Goal: Share content: Share content

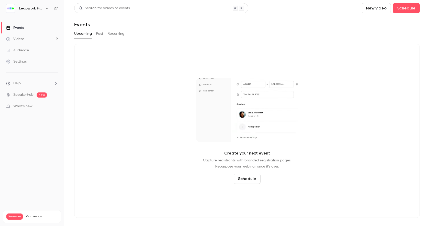
click at [48, 9] on icon "button" at bounding box center [47, 8] width 4 height 4
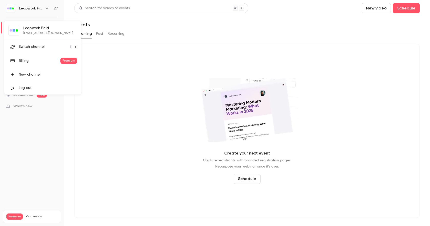
click at [41, 72] on div "New channel" at bounding box center [48, 74] width 58 height 5
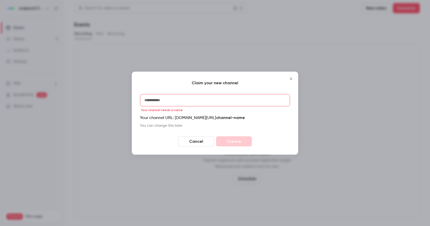
click at [288, 77] on icon "Close" at bounding box center [291, 79] width 6 height 4
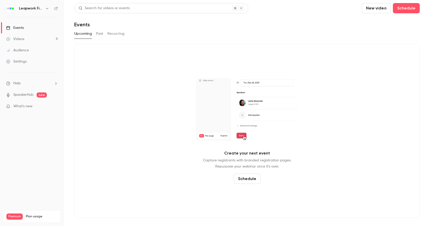
click at [102, 34] on button "Past" at bounding box center [99, 34] width 7 height 8
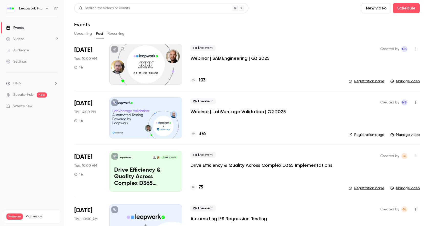
click at [46, 9] on icon "button" at bounding box center [47, 8] width 4 height 4
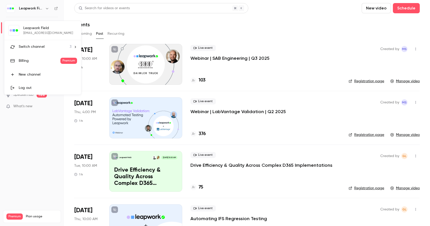
click at [36, 46] on span "Switch channel" at bounding box center [32, 46] width 26 height 5
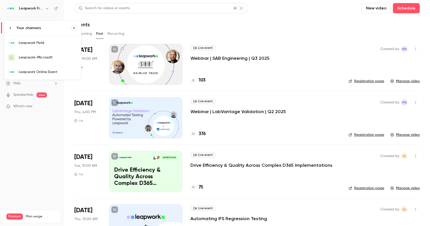
click at [44, 71] on div "Leapwork Online Event" at bounding box center [48, 72] width 58 height 5
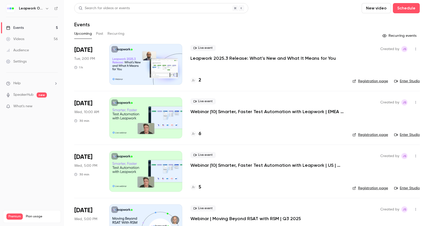
click at [101, 35] on button "Past" at bounding box center [99, 34] width 7 height 8
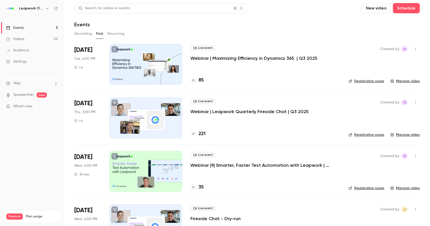
click at [233, 59] on p "Webinar | Maximizing Efficiency in Dynamics 365 | Q3 2025" at bounding box center [253, 58] width 127 height 6
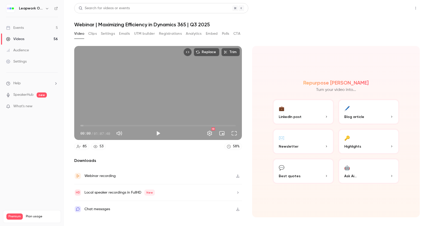
click at [394, 8] on button "Share" at bounding box center [397, 8] width 20 height 10
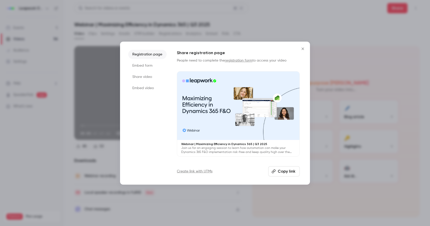
click at [291, 172] on button "Copy link" at bounding box center [283, 172] width 31 height 10
click at [303, 47] on icon "Close" at bounding box center [303, 49] width 6 height 4
